Goal: Find specific page/section: Find specific page/section

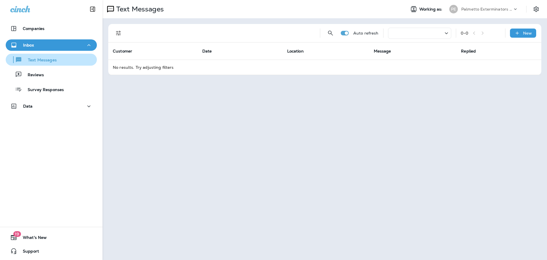
click at [50, 60] on p "Text Messages" at bounding box center [39, 60] width 34 height 5
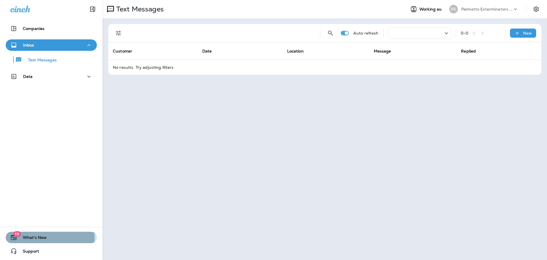
click at [32, 237] on span "What's New" at bounding box center [32, 238] width 30 height 7
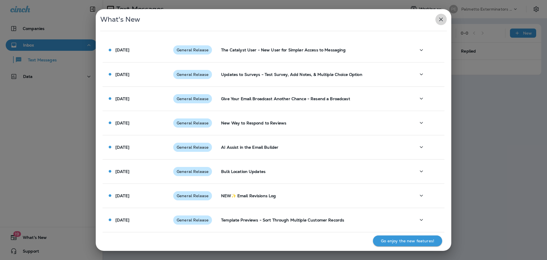
click at [443, 17] on icon "button" at bounding box center [441, 19] width 7 height 7
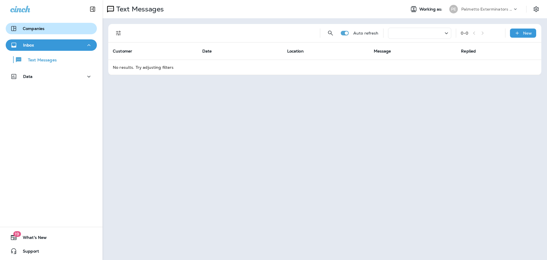
click at [35, 28] on p "Companies" at bounding box center [34, 28] width 22 height 5
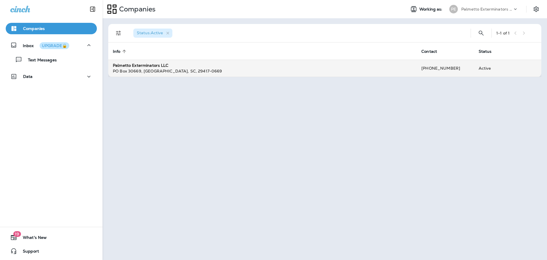
click at [274, 75] on td "Palmetto Exterminators LLC [GEOGRAPHIC_DATA]-0669" at bounding box center [262, 68] width 309 height 17
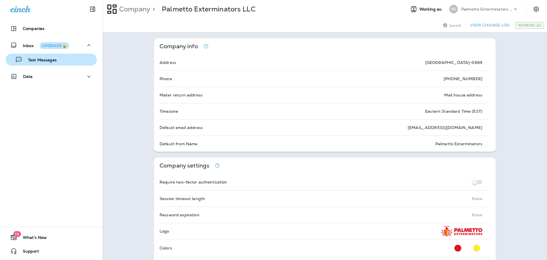
click at [45, 61] on p "Text Messages" at bounding box center [39, 60] width 34 height 5
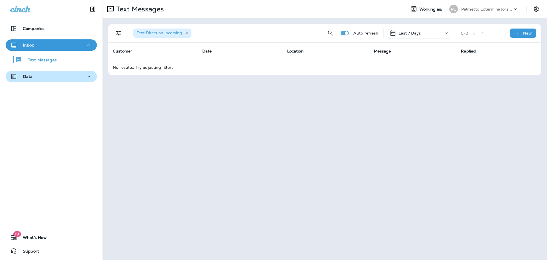
click at [90, 77] on button "Data" at bounding box center [51, 76] width 91 height 11
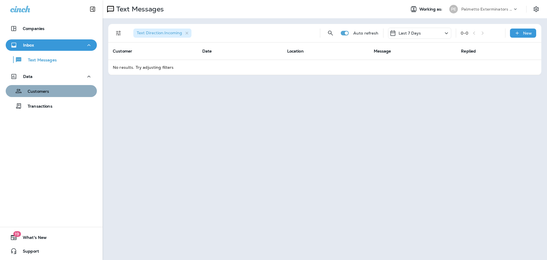
click at [61, 93] on div "Customers" at bounding box center [51, 91] width 87 height 9
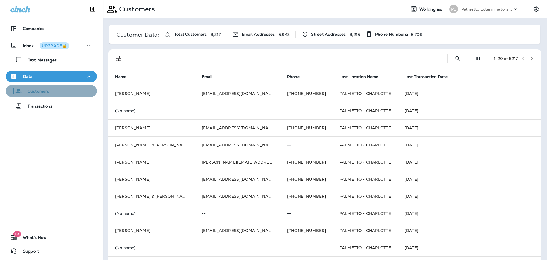
click at [61, 93] on div "Customers" at bounding box center [51, 91] width 87 height 9
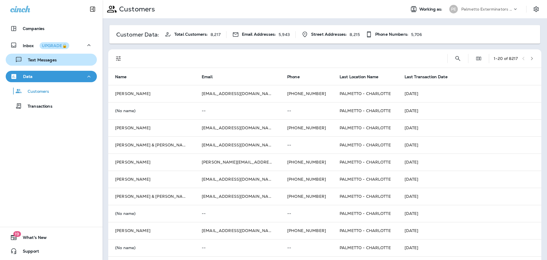
click at [66, 58] on div "Text Messages" at bounding box center [51, 59] width 87 height 9
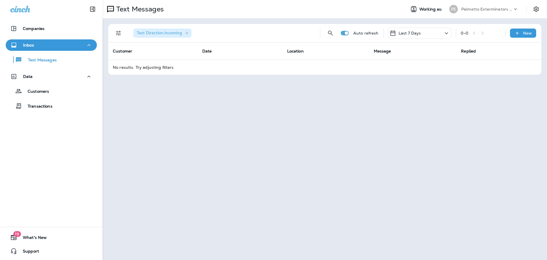
click at [449, 32] on icon at bounding box center [446, 33] width 7 height 7
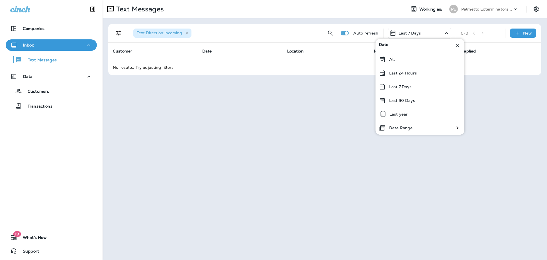
click at [448, 32] on icon at bounding box center [446, 33] width 7 height 7
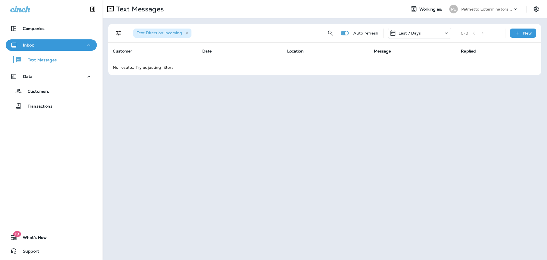
click at [418, 150] on div "Text Messages Working as: PE Palmetto Exterminators LLC Text Direction : Incomi…" at bounding box center [325, 130] width 445 height 260
